Goal: Task Accomplishment & Management: Manage account settings

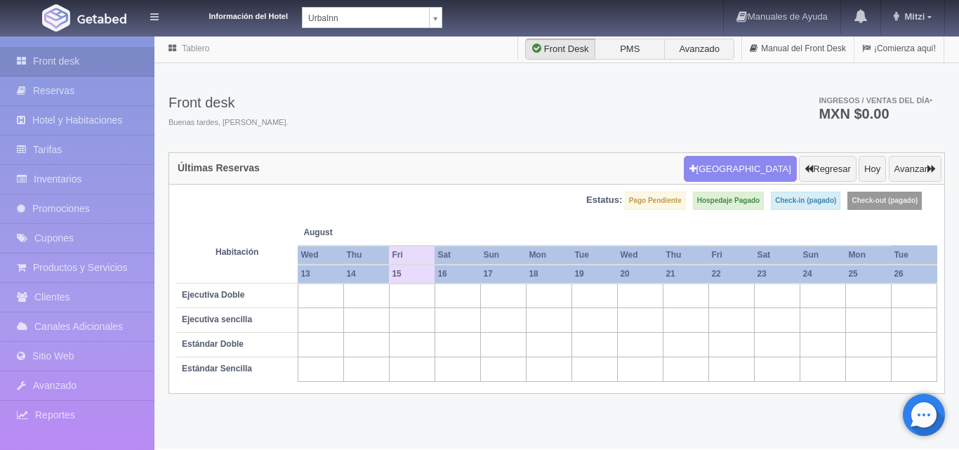
click at [442, 9] on div "Información del Hotel UrbaInn UrbaInn Hotel Rosgaud Manuales de Ayuda Actualiza…" at bounding box center [479, 17] width 959 height 35
click at [438, 35] on body "Información del Hotel UrbaInn UrbaInn Hotel Rosgaud Manuales de Ayuda Actualiza…" at bounding box center [479, 242] width 959 height 414
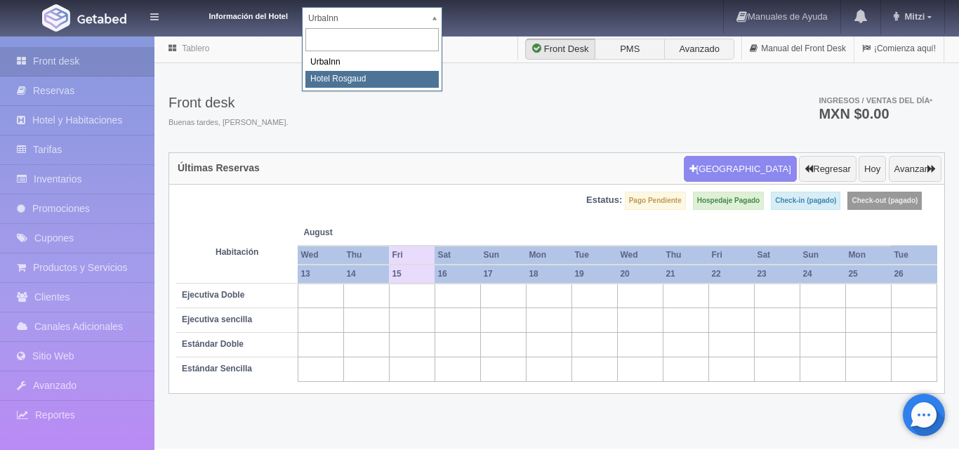
select select "561"
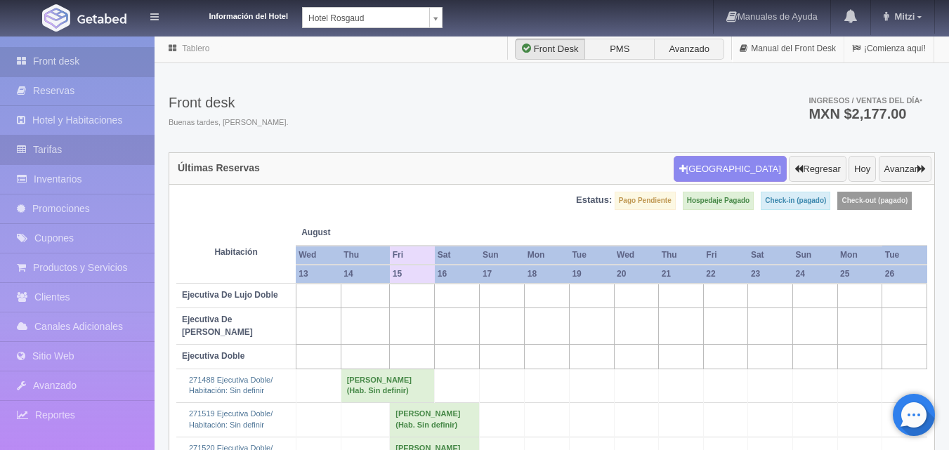
click at [85, 141] on link "Tarifas" at bounding box center [77, 150] width 155 height 29
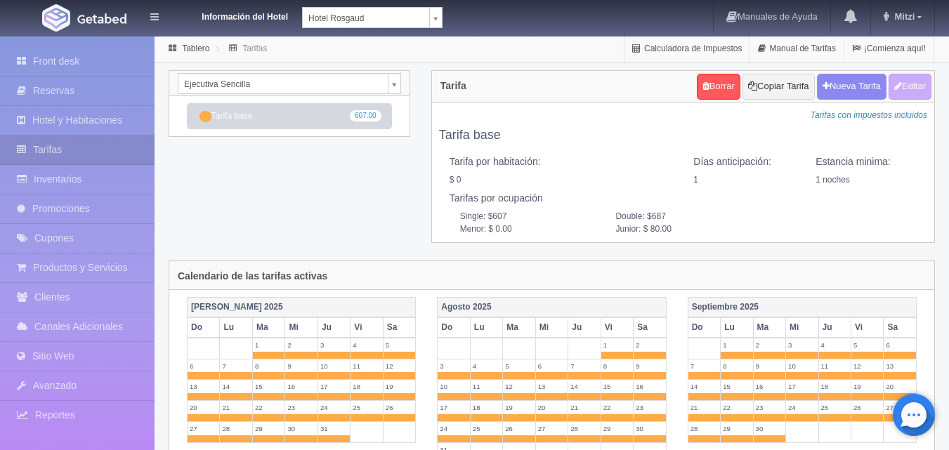
scroll to position [281, 0]
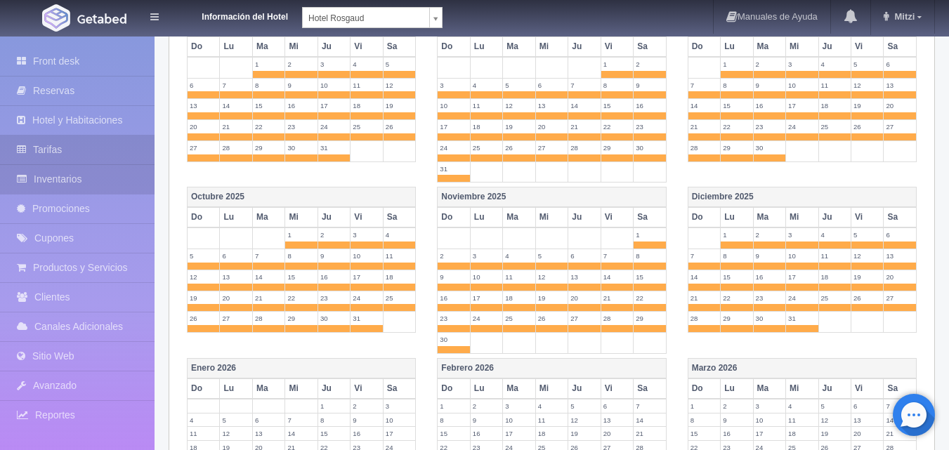
click at [93, 166] on link "Inventarios" at bounding box center [77, 179] width 155 height 29
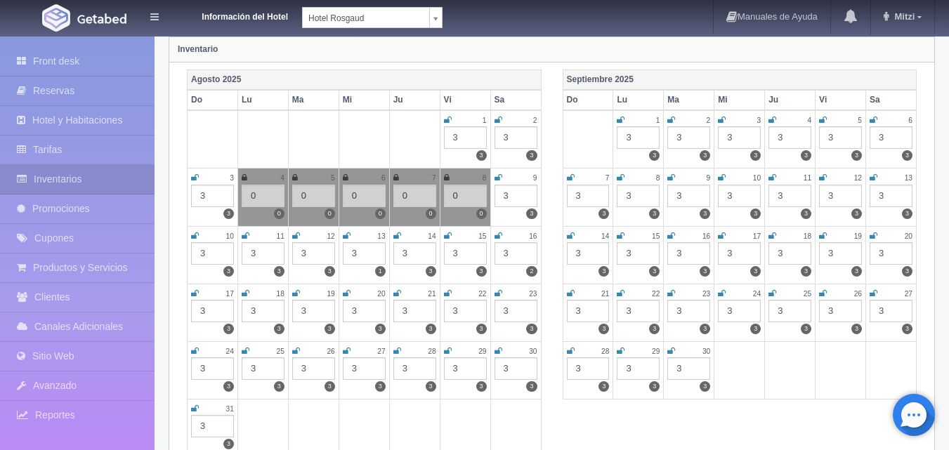
scroll to position [140, 0]
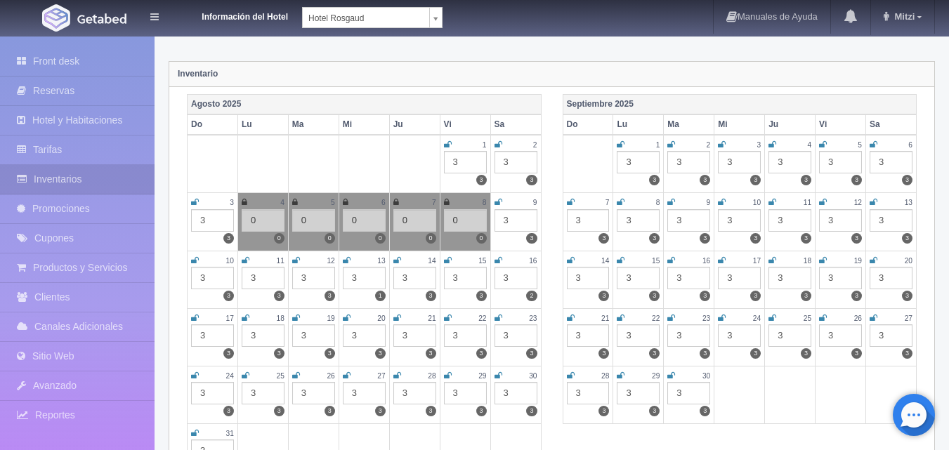
click at [468, 281] on div "3" at bounding box center [465, 278] width 43 height 22
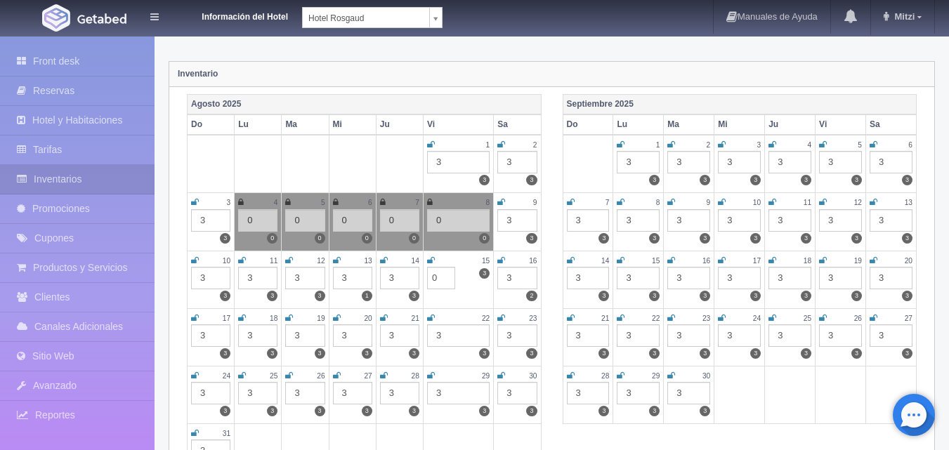
type input "0"
click at [433, 262] on icon at bounding box center [431, 260] width 8 height 8
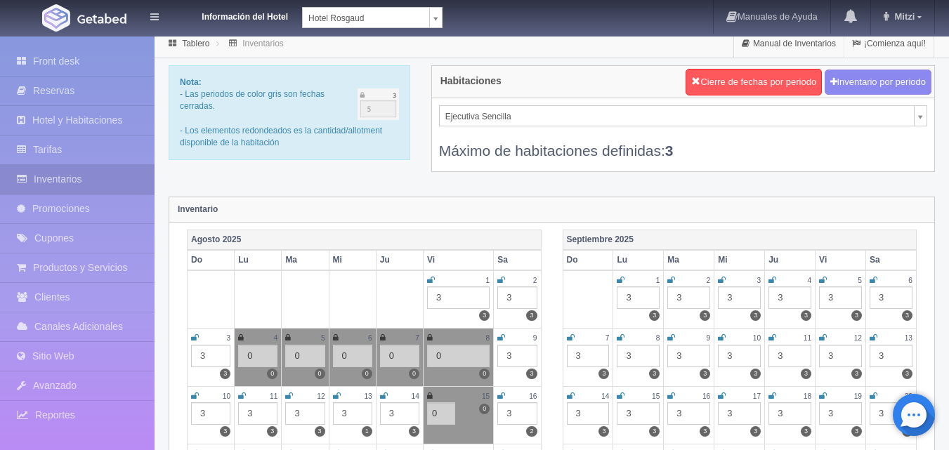
scroll to position [0, 0]
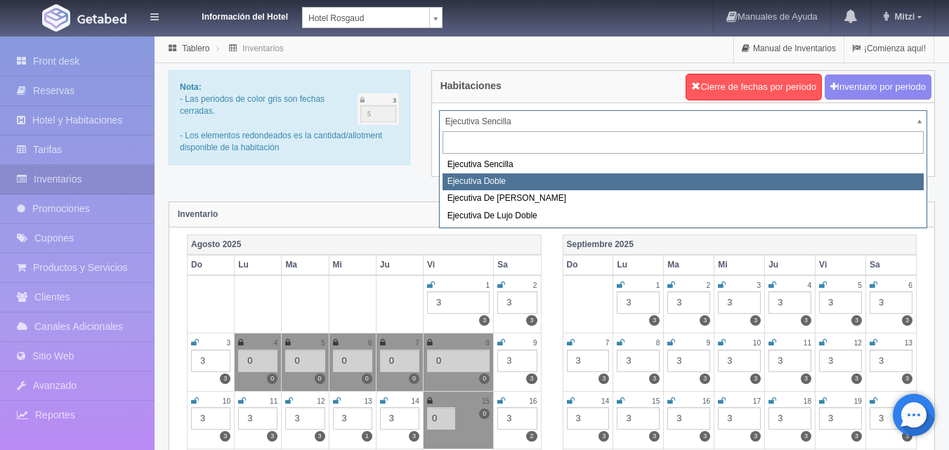
select select "1750"
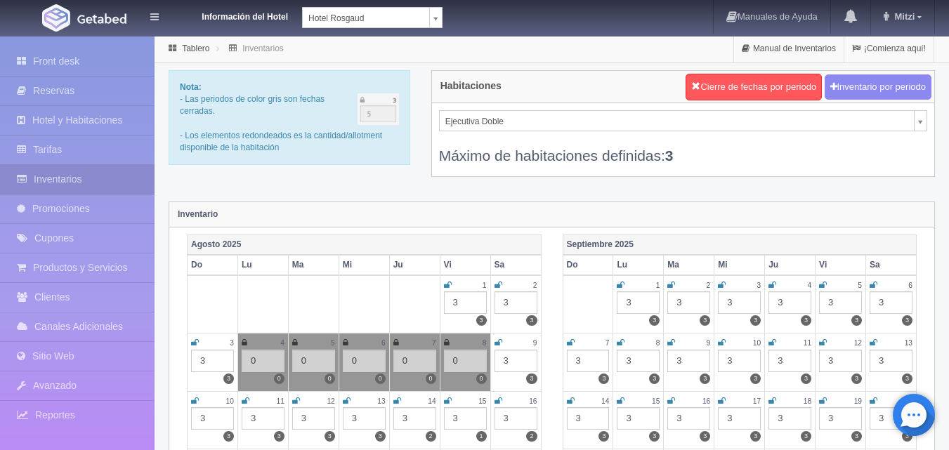
scroll to position [70, 0]
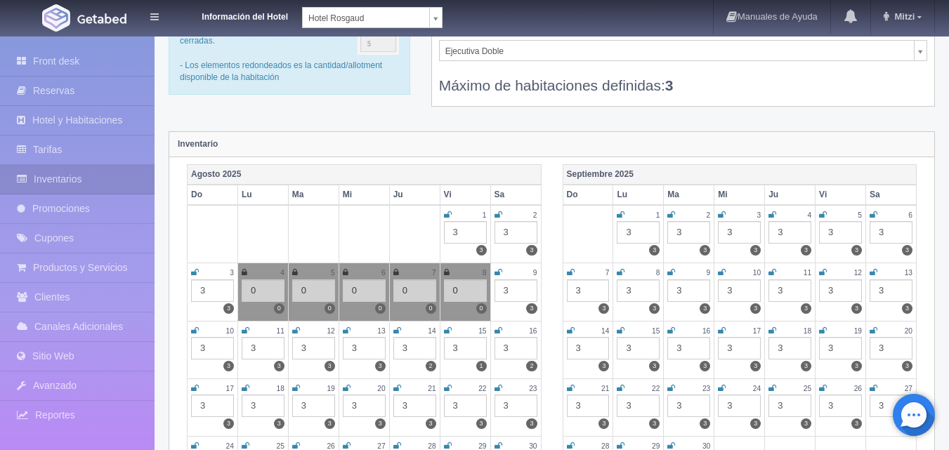
click at [471, 343] on div "3" at bounding box center [465, 348] width 43 height 22
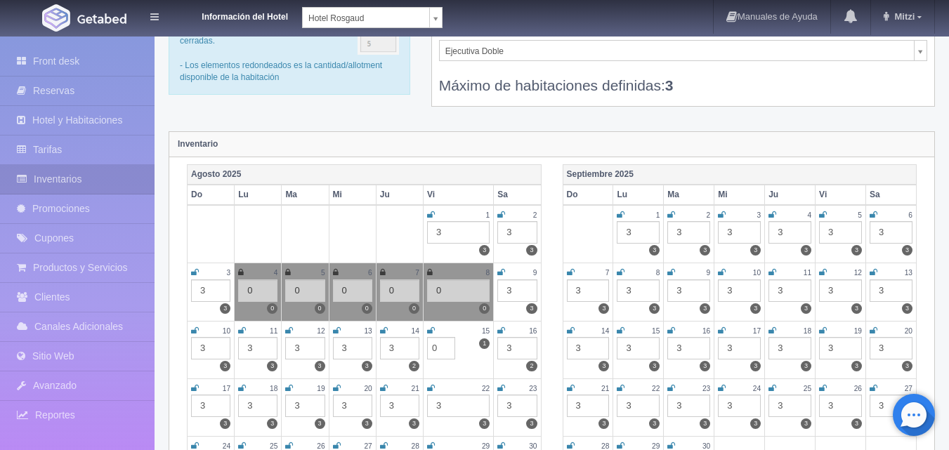
type input "0"
click at [431, 330] on icon at bounding box center [431, 331] width 8 height 8
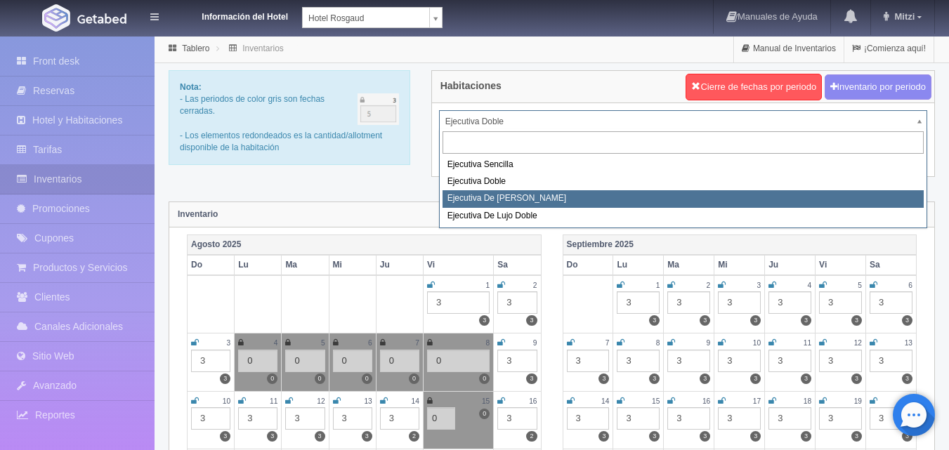
select select "1817"
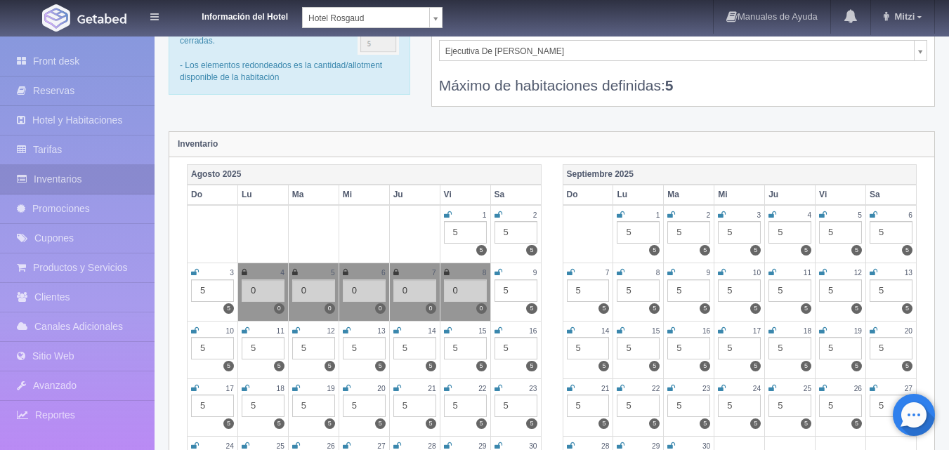
scroll to position [70, 0]
click at [461, 358] on div "5" at bounding box center [465, 348] width 43 height 22
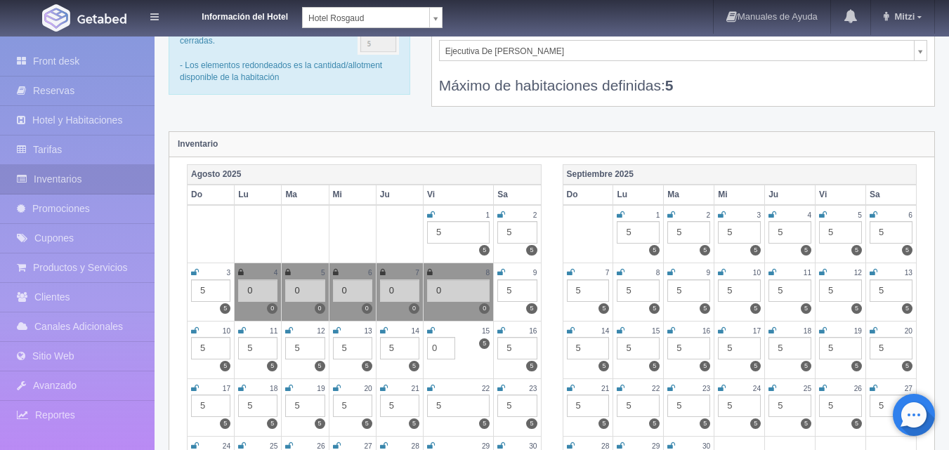
type input "0"
click at [433, 329] on icon at bounding box center [431, 331] width 8 height 8
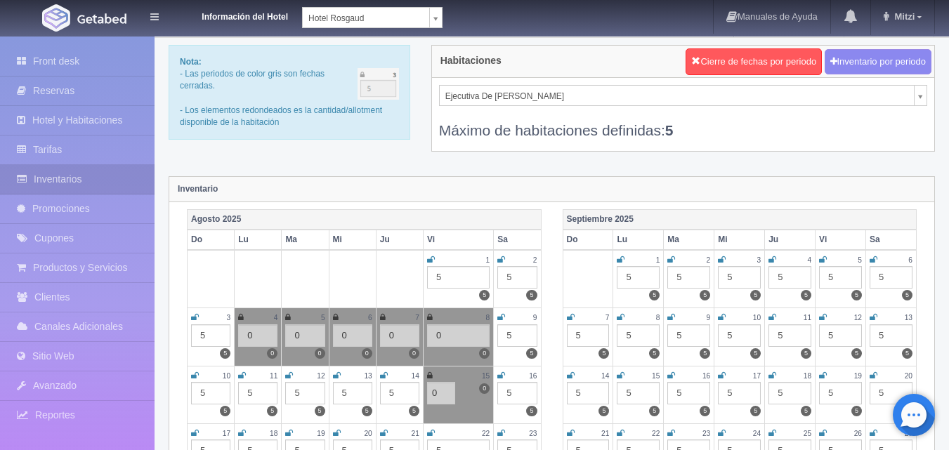
scroll to position [0, 0]
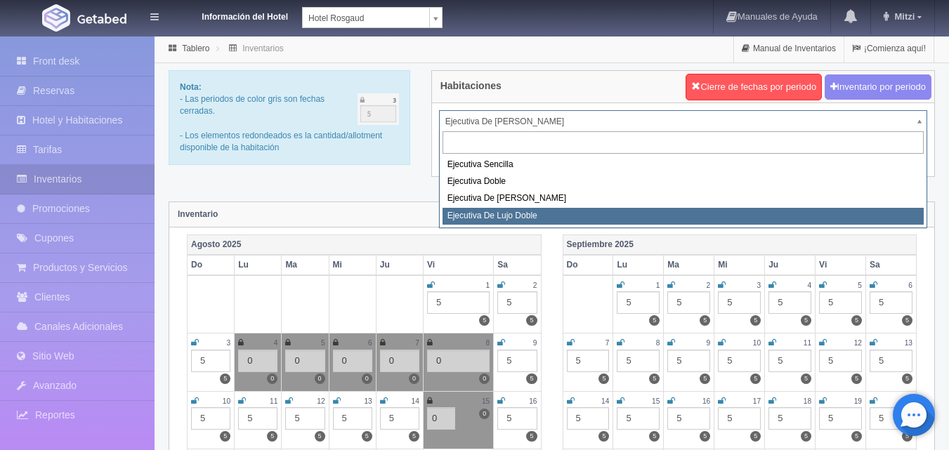
select select "1845"
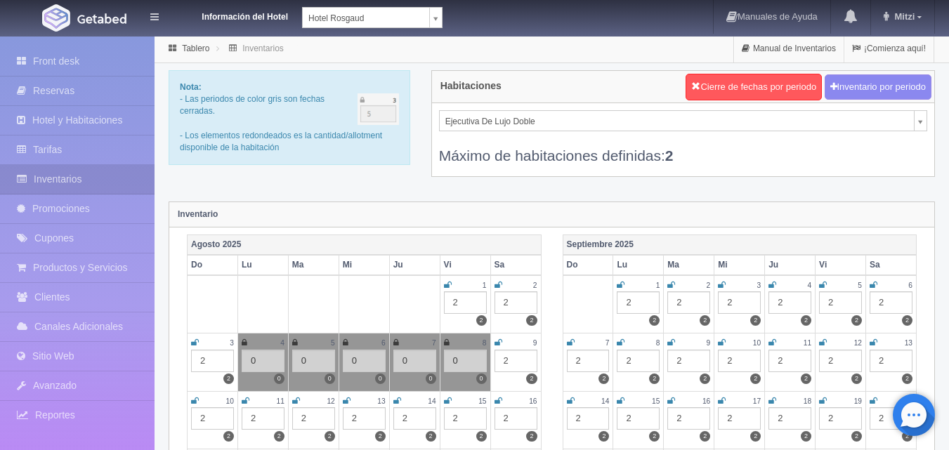
scroll to position [140, 0]
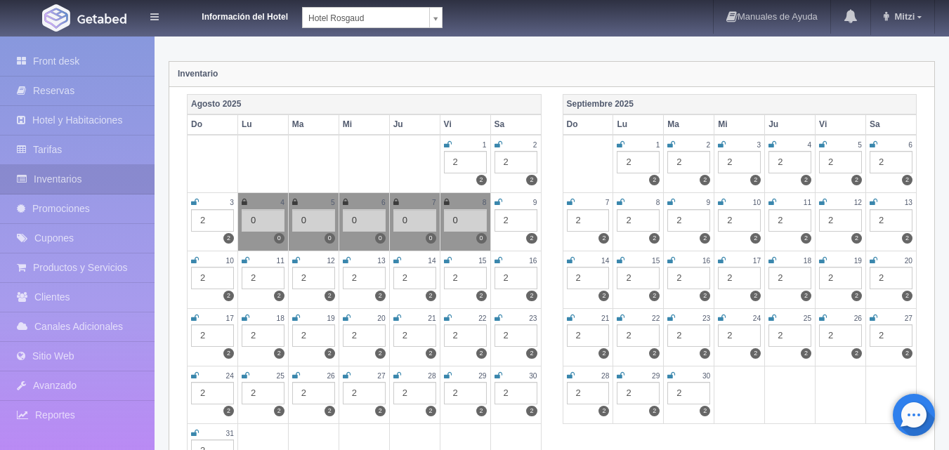
click at [481, 275] on div "2" at bounding box center [465, 278] width 43 height 22
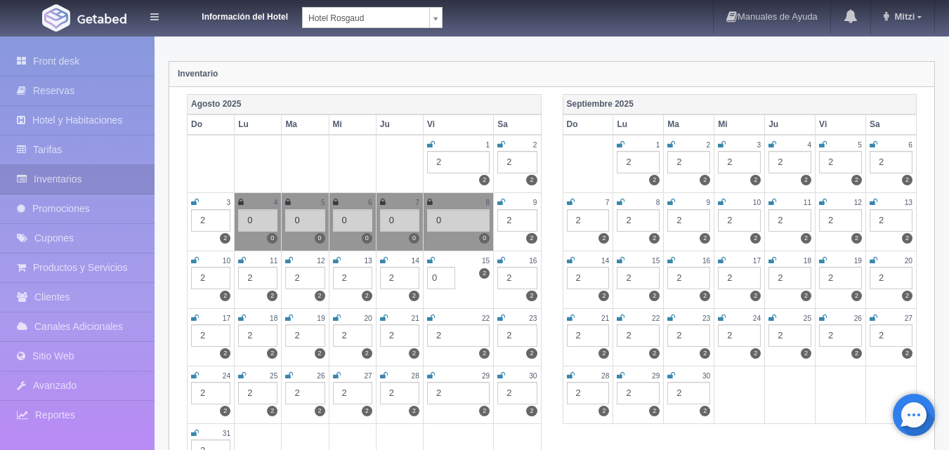
type input "0"
click at [434, 259] on icon at bounding box center [431, 260] width 8 height 8
